Goal: Check status: Check status

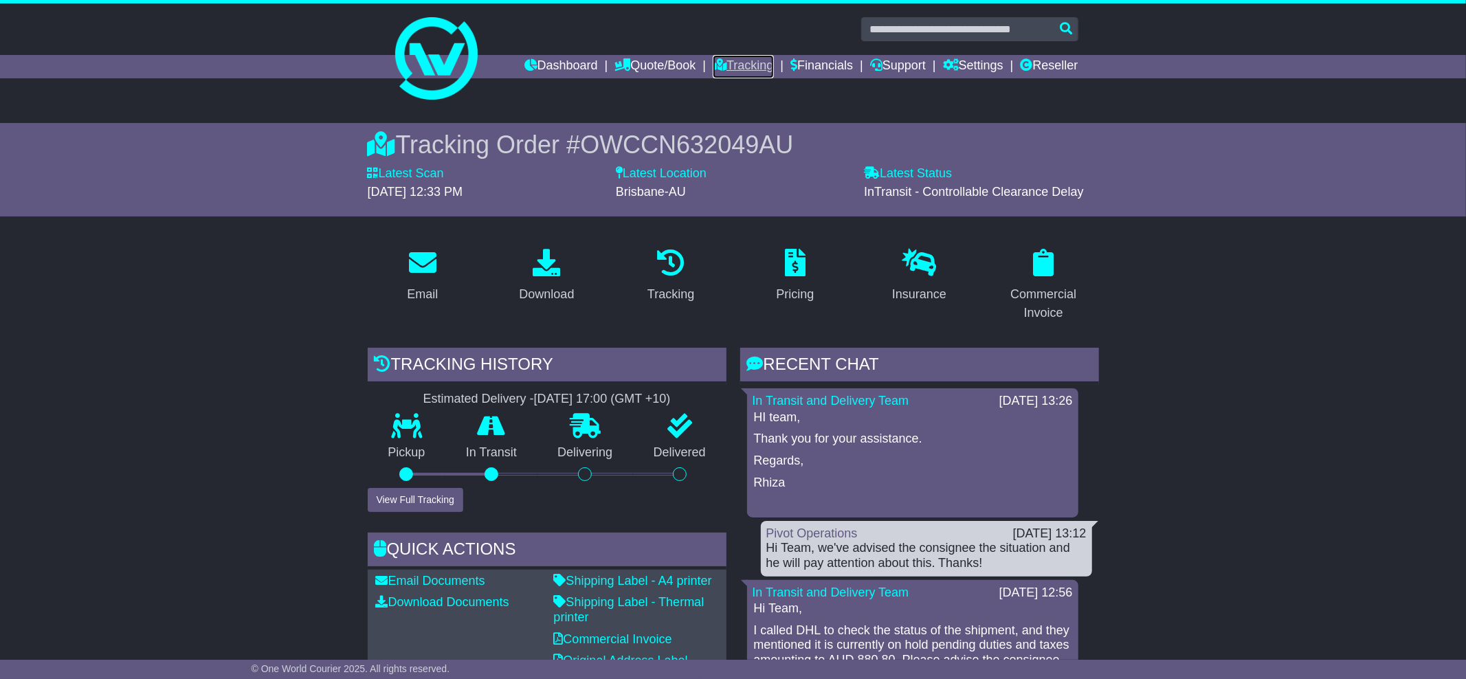
click at [739, 69] on link "Tracking" at bounding box center [743, 66] width 60 height 23
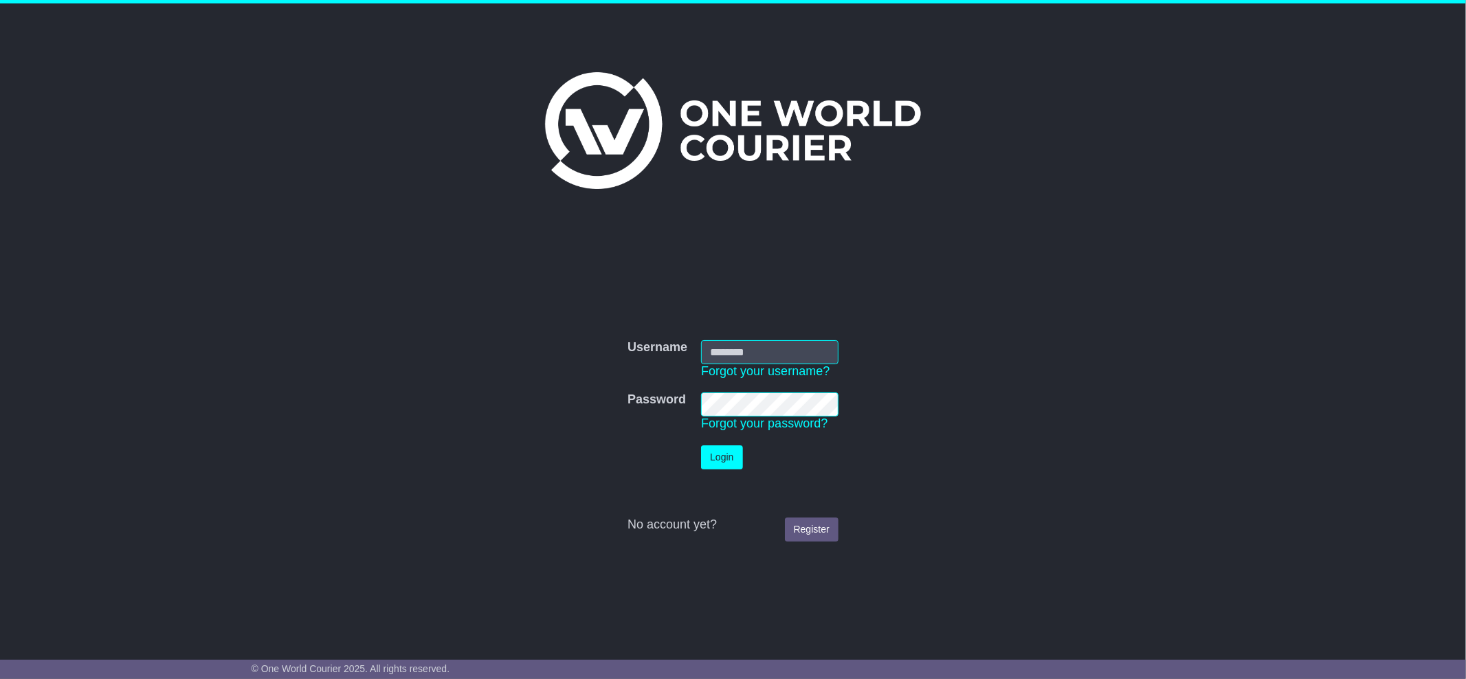
type input "**********"
click at [734, 451] on button "Login" at bounding box center [721, 457] width 41 height 24
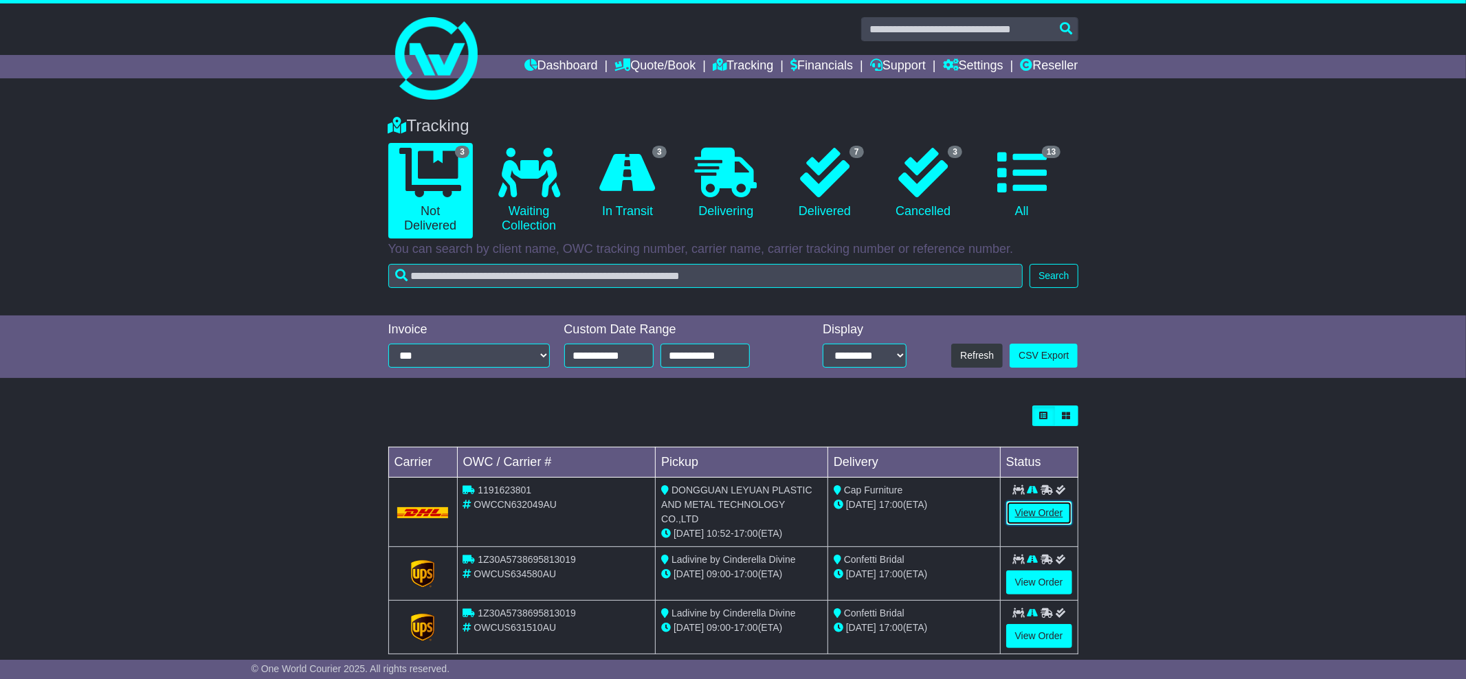
click at [1040, 507] on link "View Order" at bounding box center [1039, 513] width 66 height 24
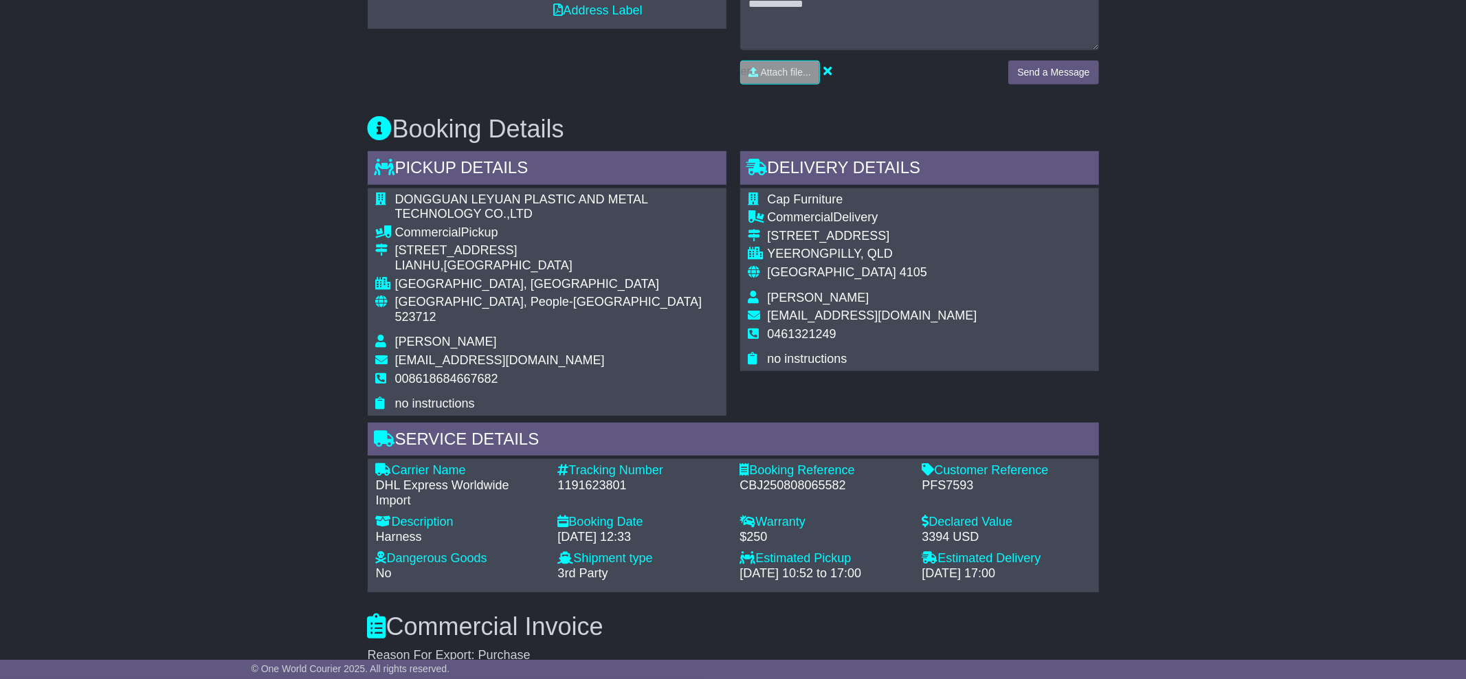
scroll to position [682, 0]
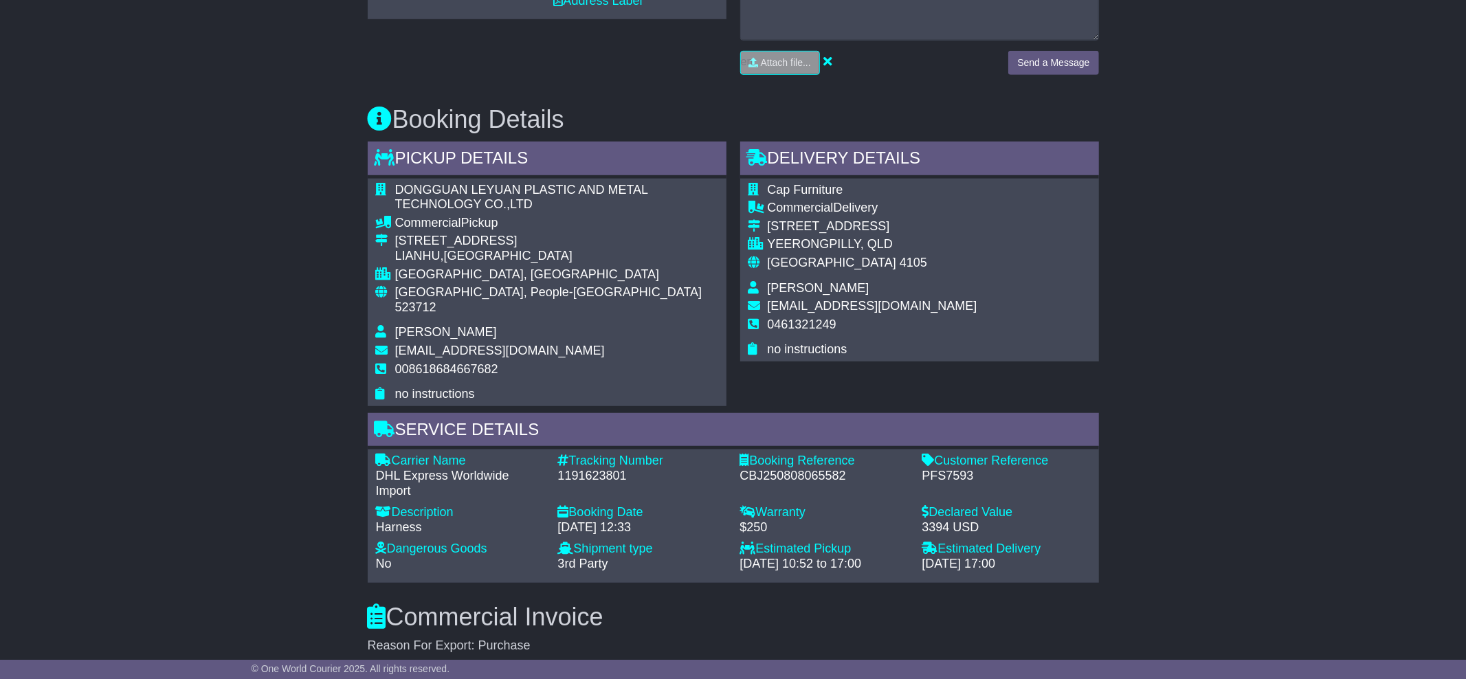
click at [630, 469] on div "1191623801" at bounding box center [642, 476] width 168 height 15
drag, startPoint x: 632, startPoint y: 461, endPoint x: 554, endPoint y: 458, distance: 78.4
click at [554, 458] on div "Tracking Number - 1191623801" at bounding box center [642, 476] width 182 height 45
copy div "1191623801"
